Goal: Task Accomplishment & Management: Complete application form

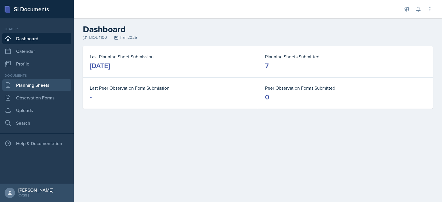
click at [39, 89] on link "Planning Sheets" at bounding box center [36, 85] width 69 height 12
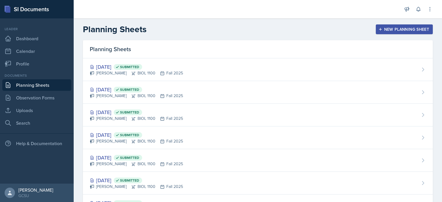
click at [382, 30] on div "New Planning Sheet" at bounding box center [405, 29] width 50 height 5
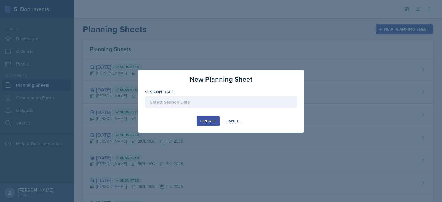
click at [204, 104] on div at bounding box center [221, 102] width 152 height 12
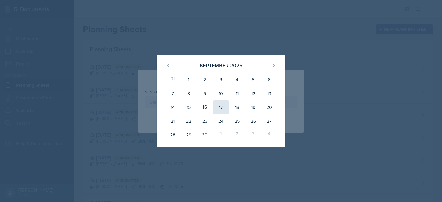
click at [223, 109] on div "17" at bounding box center [221, 107] width 16 height 14
type input "[DATE]"
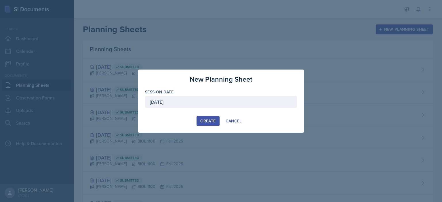
click at [206, 121] on div "Create" at bounding box center [207, 121] width 15 height 5
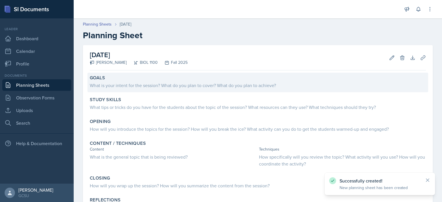
click at [137, 86] on div "What is your intent for the session? What do you plan to cover? What do you pla…" at bounding box center [258, 85] width 336 height 7
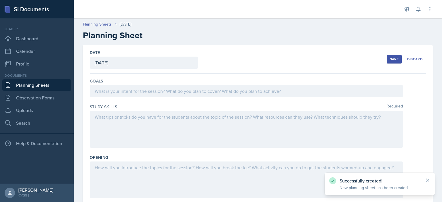
click at [141, 91] on div at bounding box center [246, 91] width 313 height 12
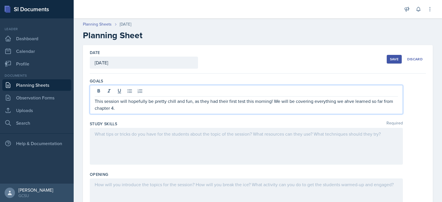
click at [353, 101] on p "This session will hopefully be pretty chill and fun, as they had their first te…" at bounding box center [246, 105] width 303 height 14
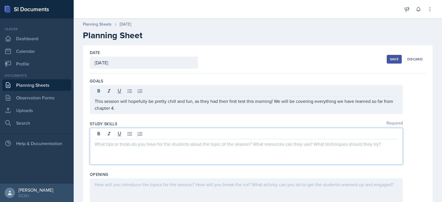
click at [351, 136] on div at bounding box center [246, 146] width 313 height 37
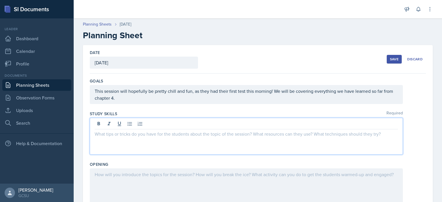
click at [291, 99] on p "This session will hopefully be pretty chill and fun, as they had their first te…" at bounding box center [246, 95] width 303 height 14
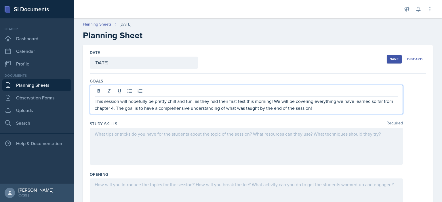
scroll to position [96, 0]
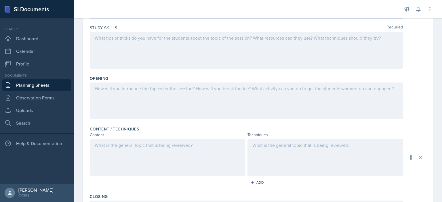
click at [172, 61] on div at bounding box center [246, 50] width 313 height 37
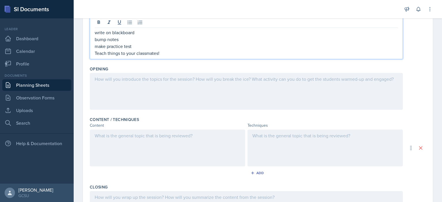
scroll to position [102, 0]
click at [175, 137] on div at bounding box center [167, 148] width 155 height 37
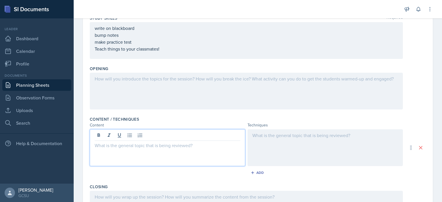
scroll to position [118, 0]
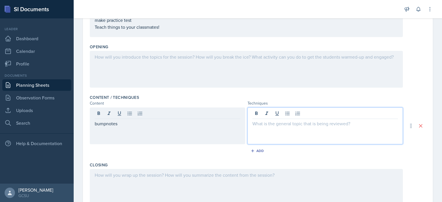
click at [300, 116] on div at bounding box center [325, 126] width 155 height 37
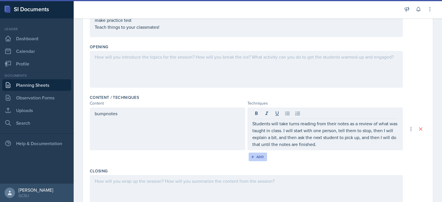
click at [256, 157] on div "Add" at bounding box center [258, 157] width 12 height 5
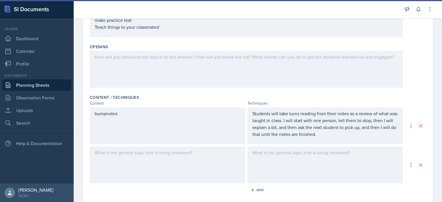
click at [119, 165] on div at bounding box center [167, 165] width 155 height 37
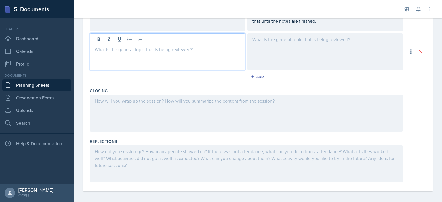
scroll to position [234, 0]
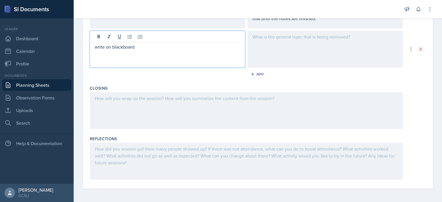
click at [291, 45] on div at bounding box center [325, 49] width 155 height 37
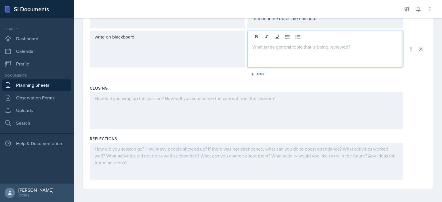
paste div
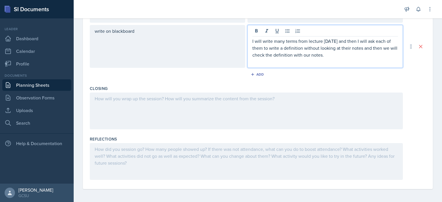
click at [333, 41] on p "I will write many terms from lecture [DATE] and then I will ask each of them to…" at bounding box center [325, 48] width 146 height 21
click at [254, 75] on div "Add" at bounding box center [258, 74] width 12 height 5
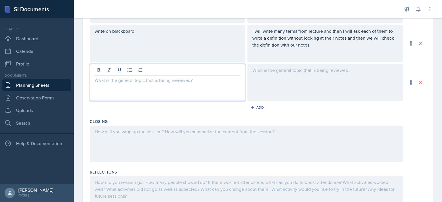
click at [170, 68] on div at bounding box center [167, 82] width 155 height 37
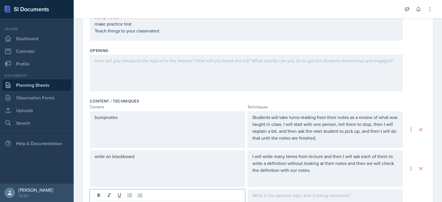
scroll to position [77, 0]
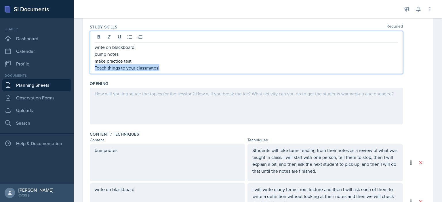
drag, startPoint x: 176, startPoint y: 69, endPoint x: 85, endPoint y: 71, distance: 91.3
click at [85, 71] on div "Date [DATE] [DATE] 31 1 2 3 4 5 6 7 8 9 10 11 12 13 14 15 16 17 18 19 20 21 22 …" at bounding box center [258, 169] width 350 height 423
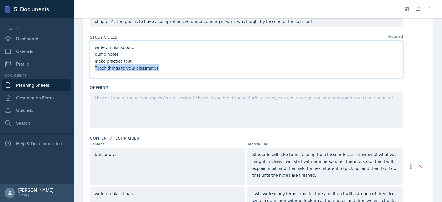
copy p "Teach things to your classmates!"
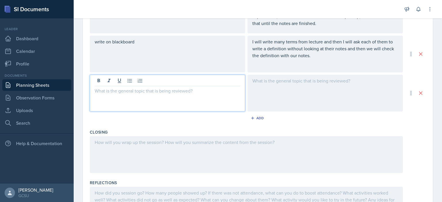
click at [157, 88] on p at bounding box center [168, 91] width 146 height 7
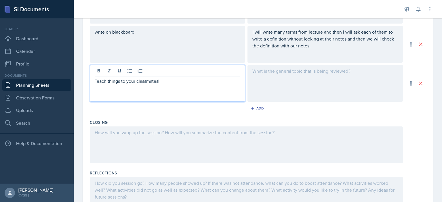
click at [307, 94] on div at bounding box center [325, 83] width 155 height 37
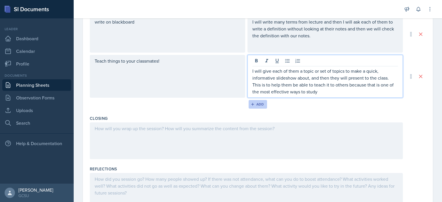
click at [256, 103] on div "Add" at bounding box center [258, 104] width 12 height 5
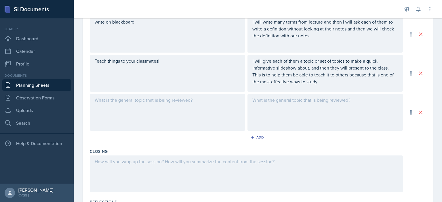
click at [146, 104] on div at bounding box center [167, 112] width 155 height 37
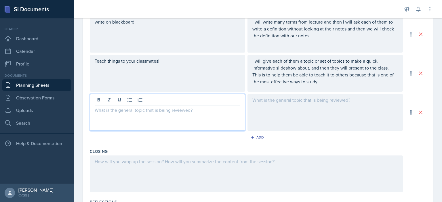
scroll to position [259, 0]
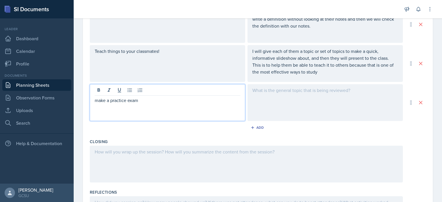
click at [304, 93] on div at bounding box center [325, 102] width 155 height 37
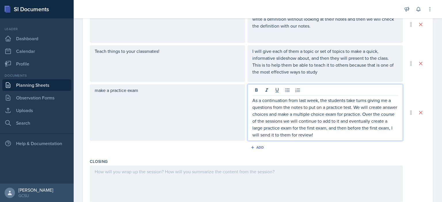
click at [329, 113] on p "As a continuation from last week, the students take turns giving me a questions…" at bounding box center [325, 117] width 146 height 41
drag, startPoint x: 320, startPoint y: 100, endPoint x: 225, endPoint y: 107, distance: 94.4
click at [225, 107] on div "make a practice exam As a continuation from last week, the students take turns …" at bounding box center [246, 112] width 313 height 57
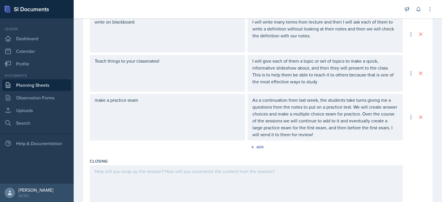
click at [225, 107] on div "make a practice exam" at bounding box center [167, 117] width 155 height 47
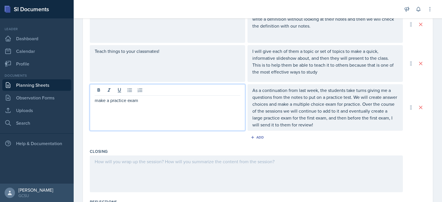
click at [319, 91] on div "As a continuation from last week, the students take turns giving me a questions…" at bounding box center [325, 107] width 155 height 47
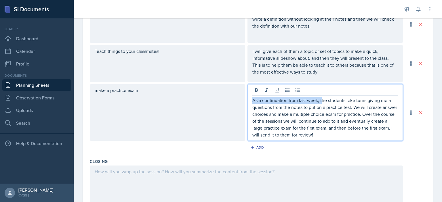
drag, startPoint x: 320, startPoint y: 100, endPoint x: 248, endPoint y: 102, distance: 72.6
click at [248, 102] on div "As a continuation from last week, the students take turns giving me a questions…" at bounding box center [325, 112] width 155 height 57
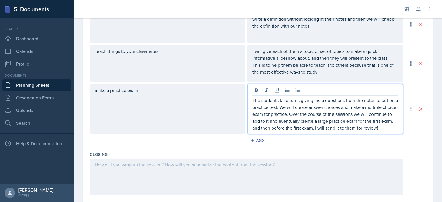
click at [329, 132] on p "The students take turns giving me a questions from the notes to put on a practi…" at bounding box center [325, 114] width 146 height 35
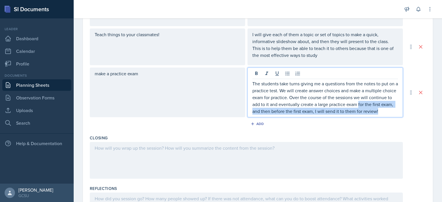
drag, startPoint x: 340, startPoint y: 117, endPoint x: 381, endPoint y: 104, distance: 43.2
click at [381, 104] on p "The students take turns giving me a questions from the notes to put on a practi…" at bounding box center [325, 97] width 146 height 35
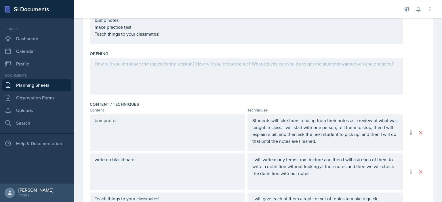
scroll to position [111, 0]
click at [369, 104] on div "Content / Techniques" at bounding box center [258, 105] width 336 height 6
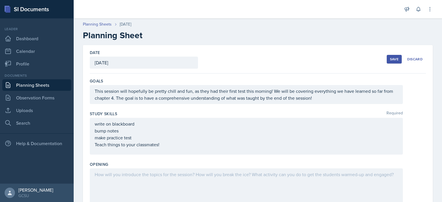
click at [390, 61] on div "Save" at bounding box center [394, 59] width 9 height 5
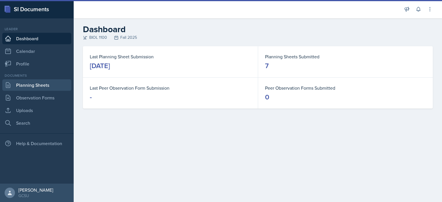
click at [32, 86] on link "Planning Sheets" at bounding box center [36, 85] width 69 height 12
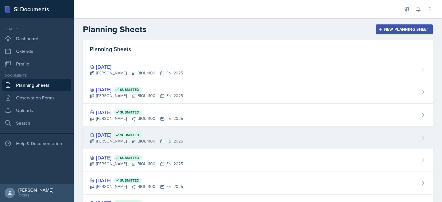
click at [116, 132] on div "[DATE] Submitted" at bounding box center [136, 135] width 93 height 8
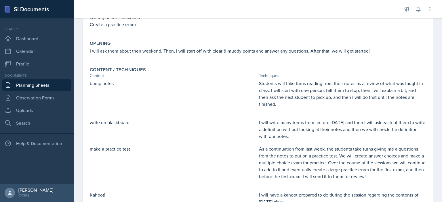
scroll to position [153, 0]
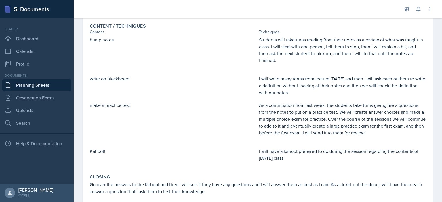
click at [284, 49] on p "Students will take turns reading from their notes as a review of what was taugh…" at bounding box center [342, 50] width 167 height 28
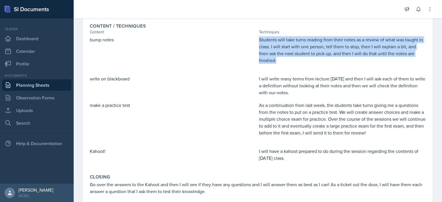
click at [284, 49] on p "Students will take turns reading from their notes as a review of what was taugh…" at bounding box center [342, 50] width 167 height 28
copy p "Students will take turns reading from their notes as a review of what was taugh…"
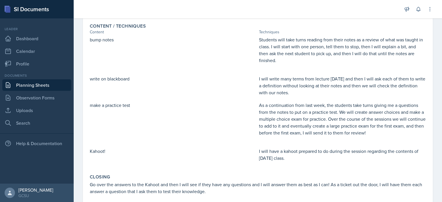
click at [279, 95] on p "I will write many terms from lecture [DATE] and then I will ask each of them to…" at bounding box center [342, 85] width 167 height 21
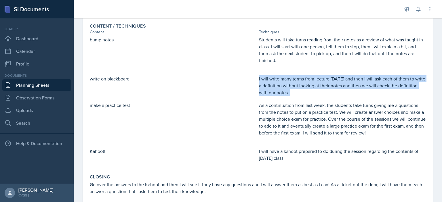
click at [279, 95] on p "I will write many terms from lecture [DATE] and then I will ask each of them to…" at bounding box center [342, 85] width 167 height 21
copy div "I will write many terms from lecture [DATE] and then I will ask each of them to…"
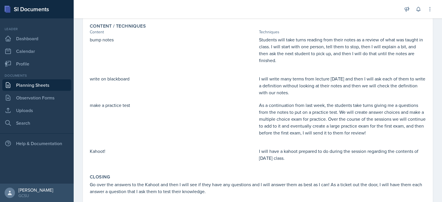
click at [290, 119] on p "As a continuation from last week, the students take turns giving me a questions…" at bounding box center [342, 119] width 167 height 35
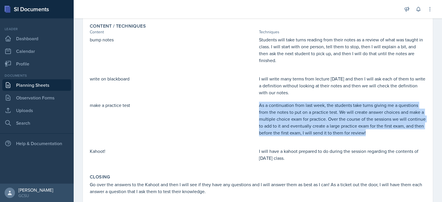
click at [290, 119] on p "As a continuation from last week, the students take turns giving me a questions…" at bounding box center [342, 119] width 167 height 35
copy p "As a continuation from last week, the students take turns giving me a questions…"
